Goal: Complete application form

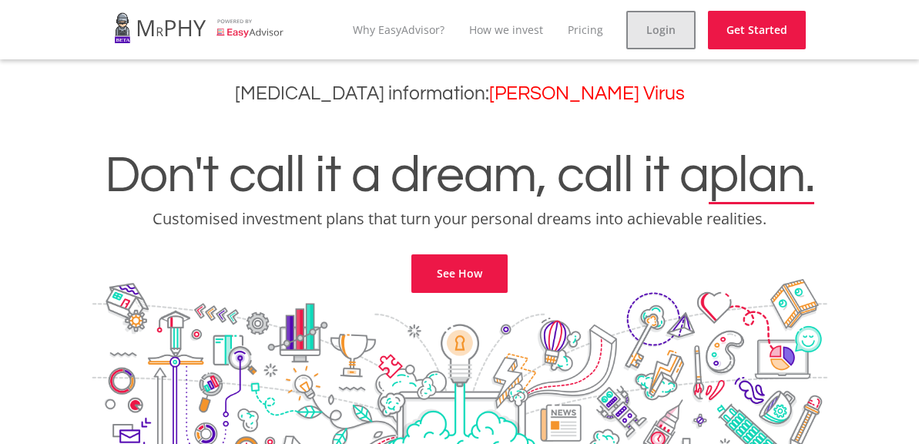
click at [647, 35] on link "Login" at bounding box center [660, 30] width 69 height 39
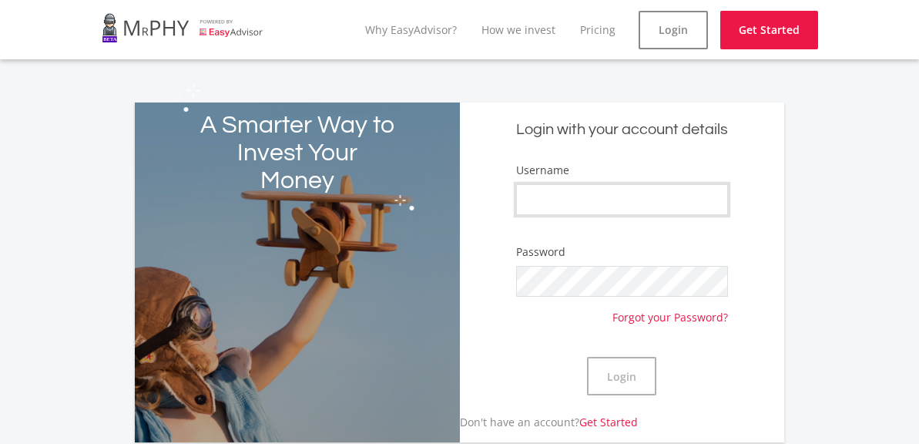
click at [710, 198] on input "Username" at bounding box center [621, 199] width 211 height 31
type input "MatthewDiemontEE"
click at [628, 373] on button "Login" at bounding box center [621, 376] width 69 height 39
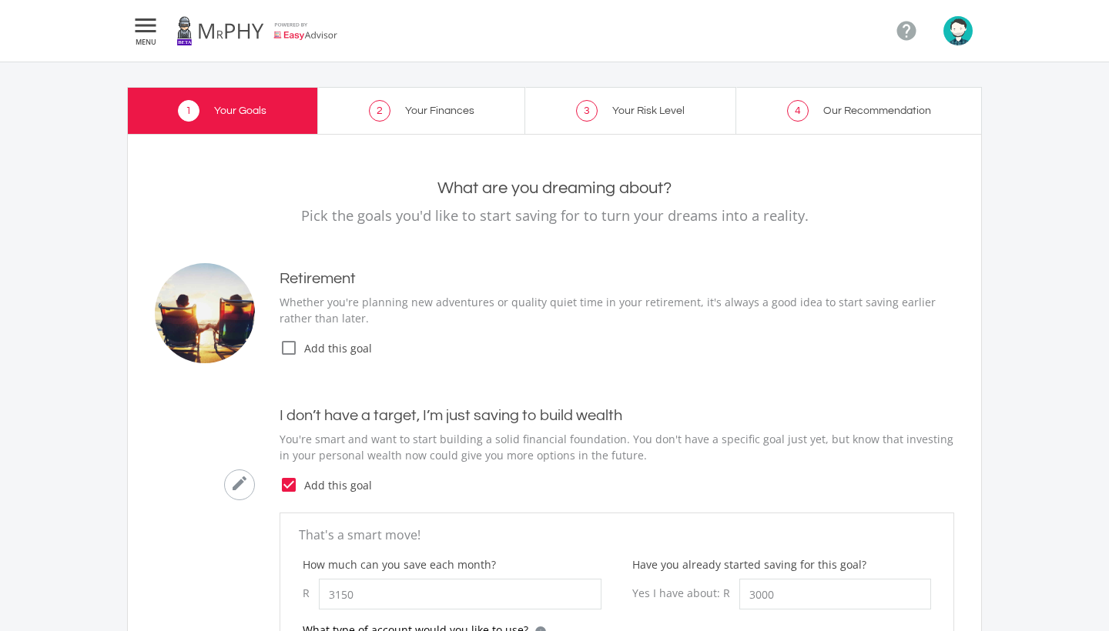
type input "3,150.00"
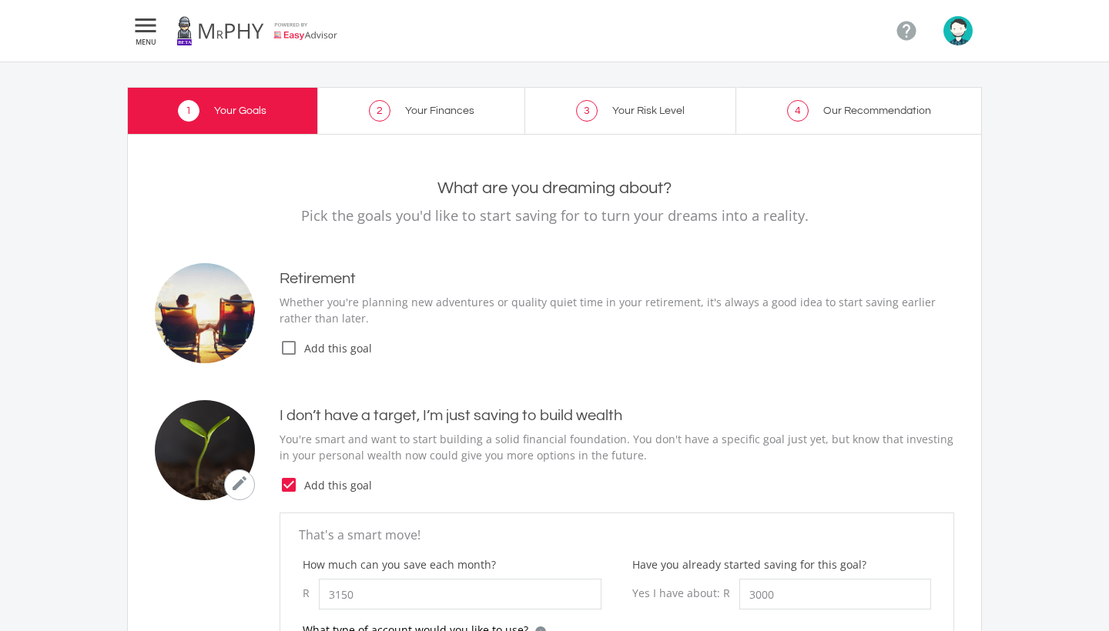
type input "3,000.00"
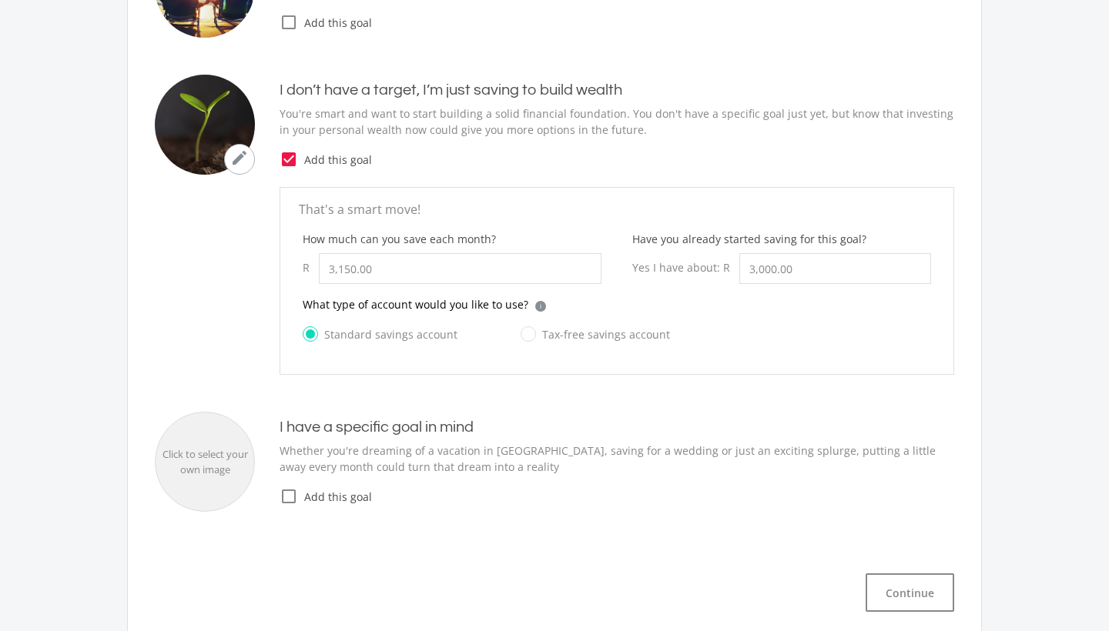
scroll to position [327, 0]
click at [521, 332] on label "Tax-free savings account" at bounding box center [595, 333] width 149 height 19
click at [518, 332] on input "Tax-free savings account" at bounding box center [579, 342] width 149 height 31
radio input "true"
radio input "false"
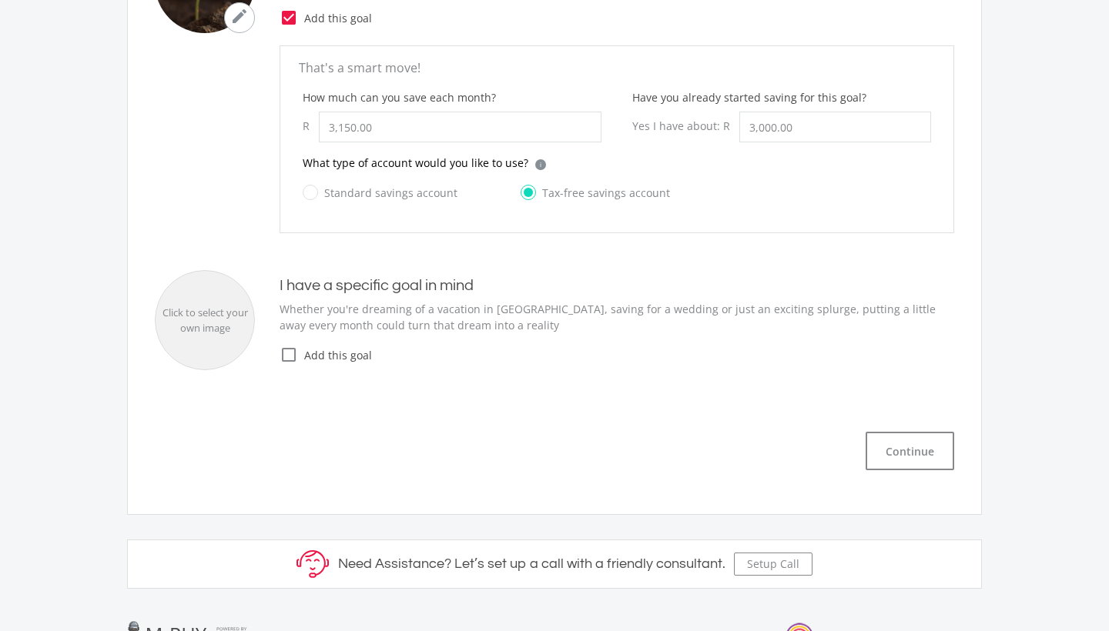
scroll to position [469, 0]
click at [896, 443] on button "Continue" at bounding box center [910, 449] width 89 height 39
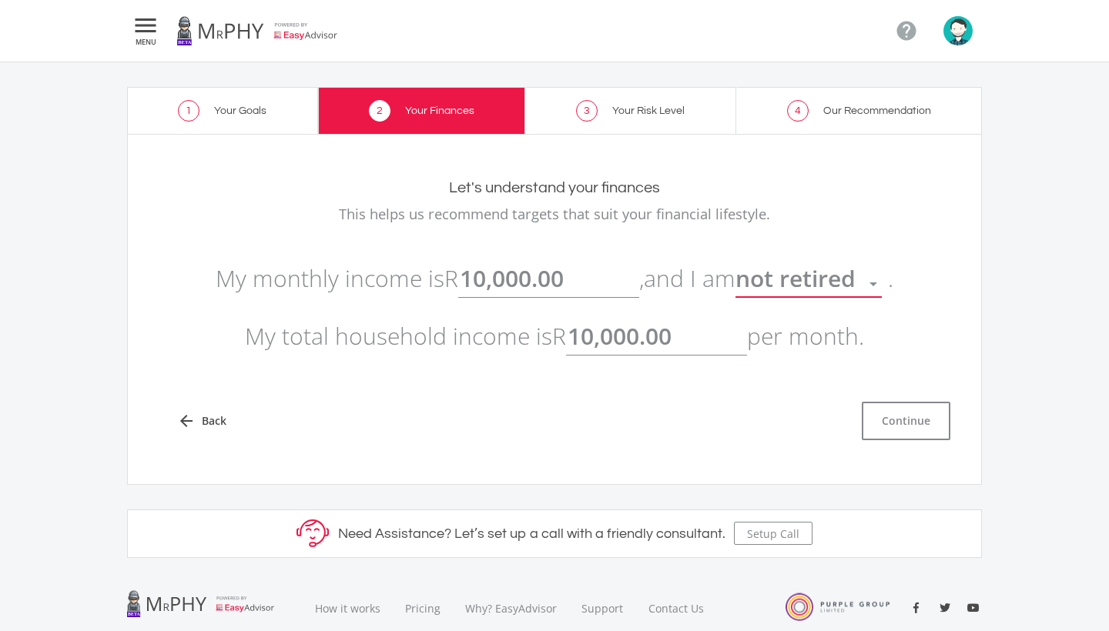
click at [856, 276] on span "not retired" at bounding box center [795, 279] width 120 height 32
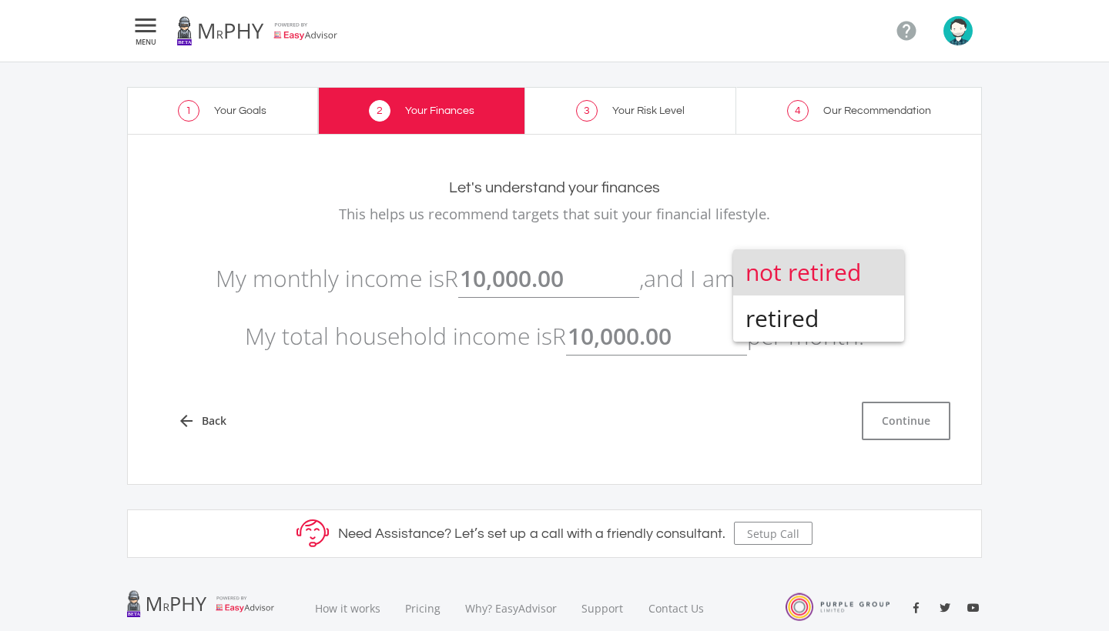
click at [856, 276] on span "not retired" at bounding box center [818, 273] width 146 height 46
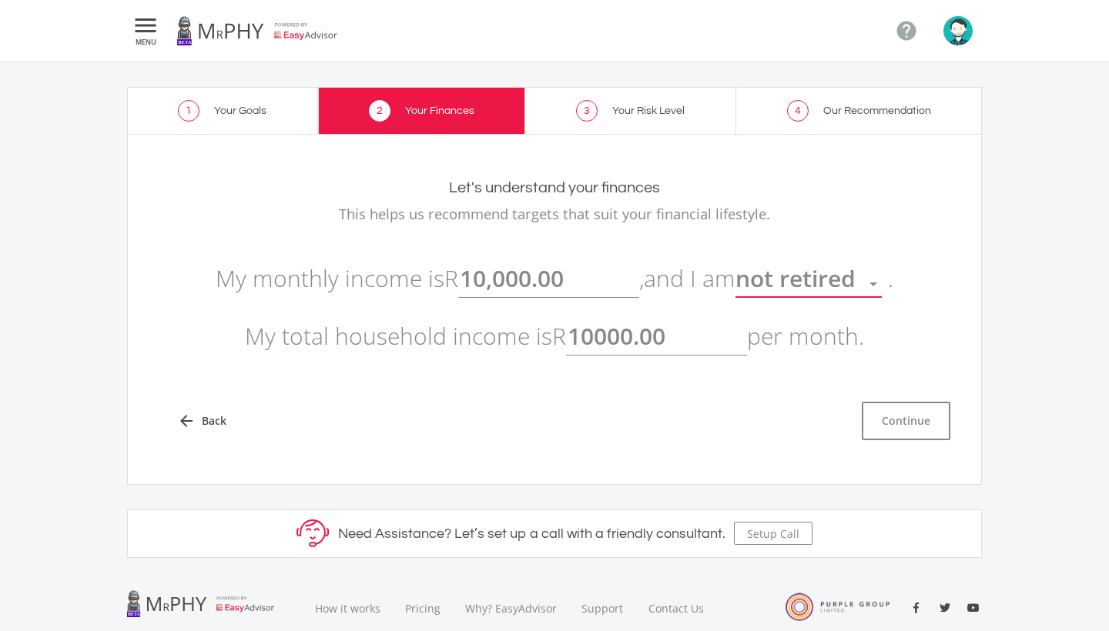
click at [692, 343] on input "10000.00" at bounding box center [656, 336] width 181 height 39
type input "10,000.00"
click at [896, 414] on button "Continue" at bounding box center [906, 421] width 89 height 39
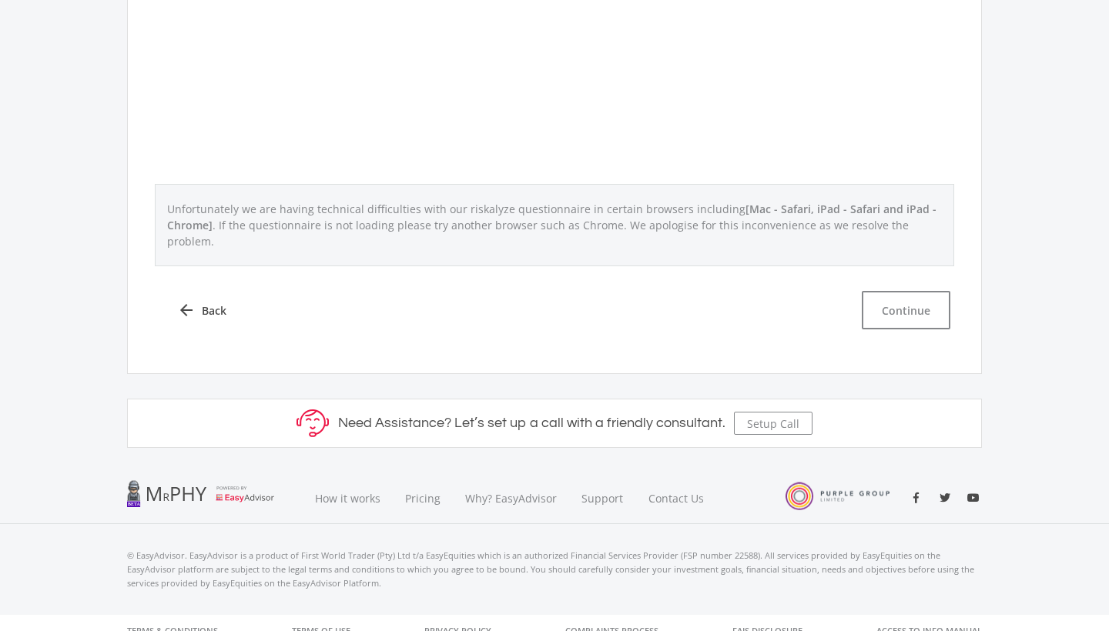
scroll to position [709, 0]
click at [909, 292] on button "Continue" at bounding box center [906, 311] width 89 height 39
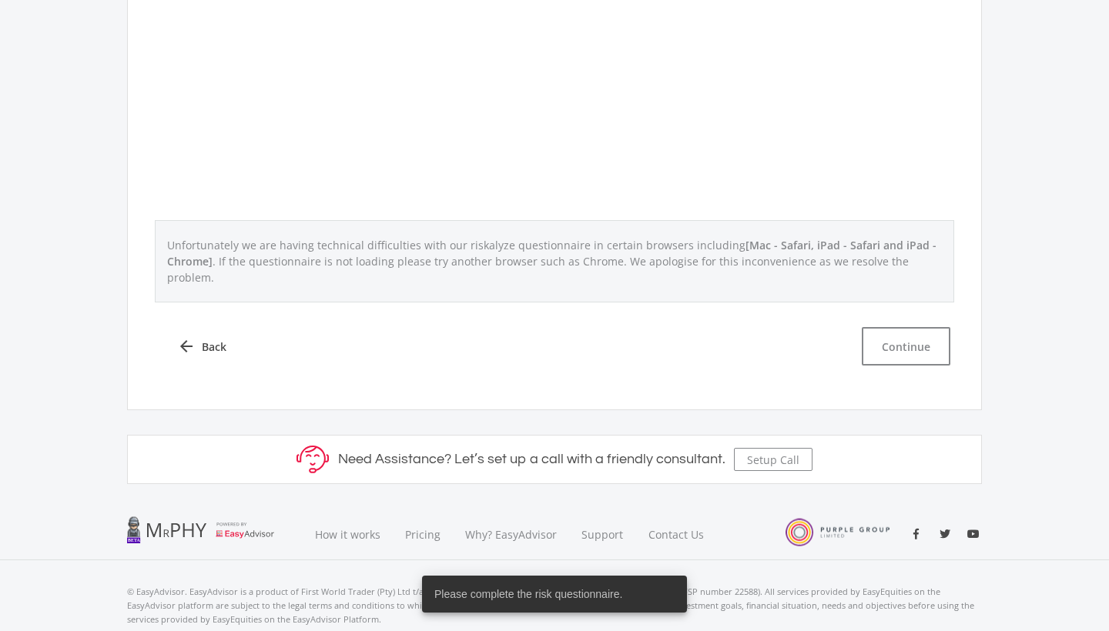
scroll to position [675, 0]
